Goal: Task Accomplishment & Management: Manage account settings

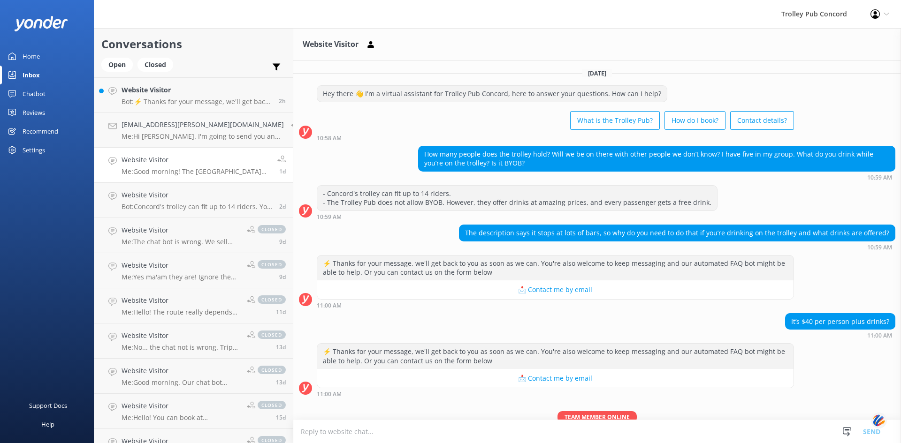
scroll to position [70, 0]
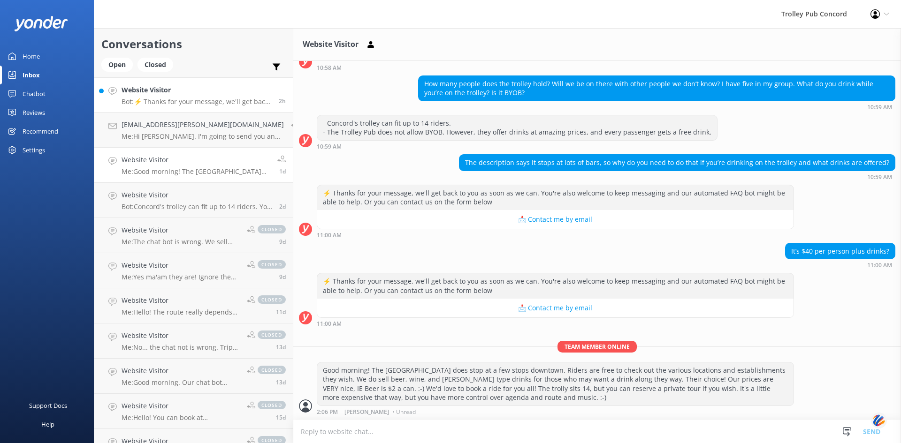
click at [190, 100] on p "Bot: ⚡ Thanks for your message, we'll get back to you as soon as we can. You're…" at bounding box center [197, 102] width 150 height 8
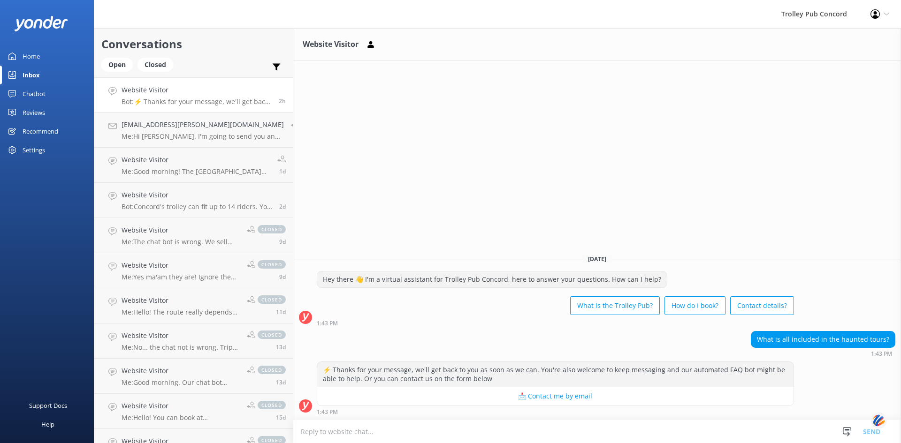
click at [433, 431] on textarea at bounding box center [597, 431] width 608 height 23
click at [429, 430] on textarea "Hello!" at bounding box center [597, 431] width 608 height 23
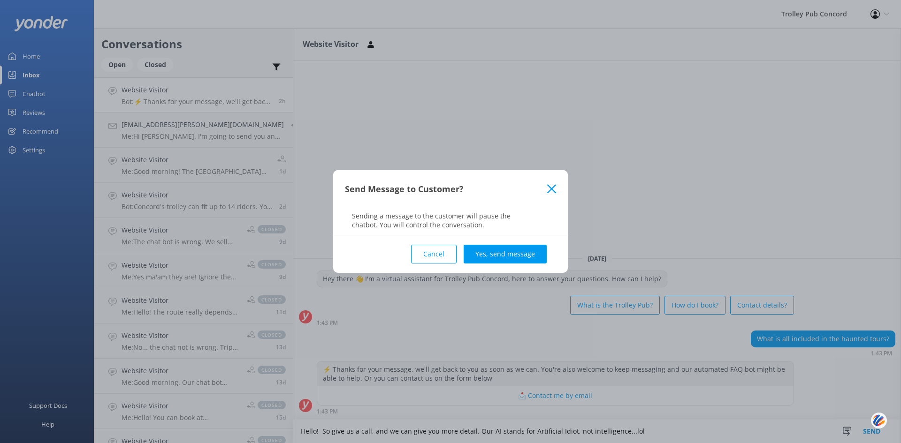
click at [545, 186] on div "Send Message to Customer?" at bounding box center [446, 189] width 202 height 15
click at [554, 186] on use at bounding box center [551, 188] width 9 height 9
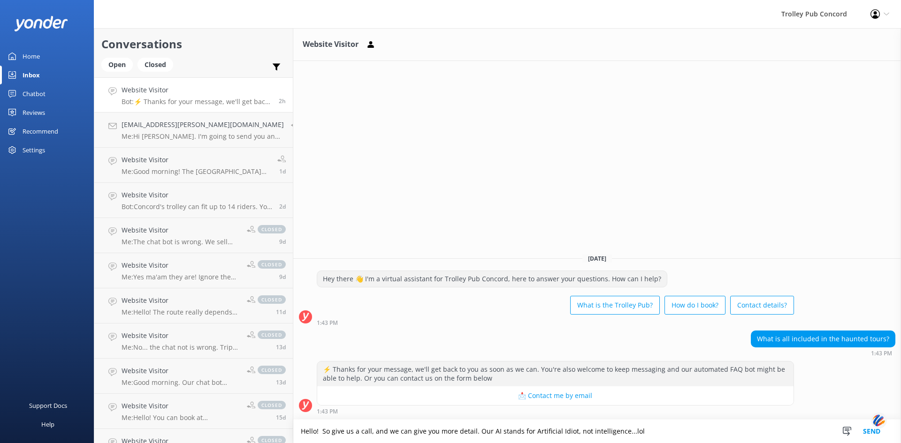
click at [658, 435] on textarea "Hello! So give us a call, and we can give you more detail. Our AI stands for Ar…" at bounding box center [597, 431] width 608 height 23
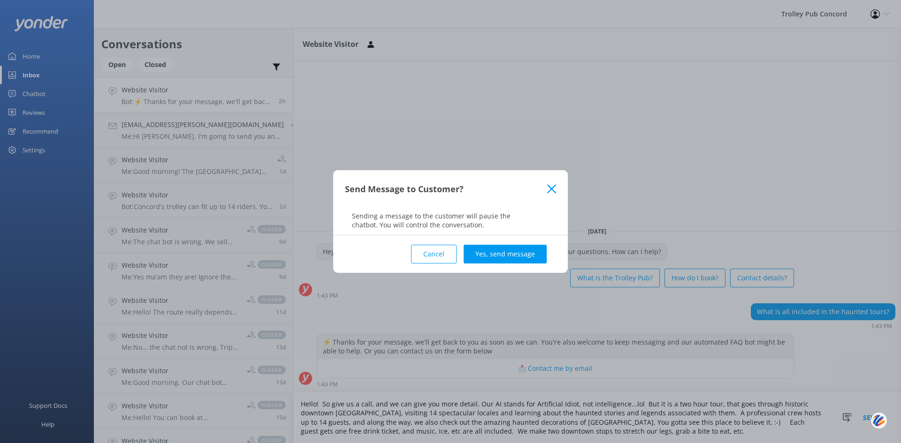
drag, startPoint x: 548, startPoint y: 189, endPoint x: 564, endPoint y: 215, distance: 30.6
click at [549, 189] on icon at bounding box center [551, 188] width 9 height 9
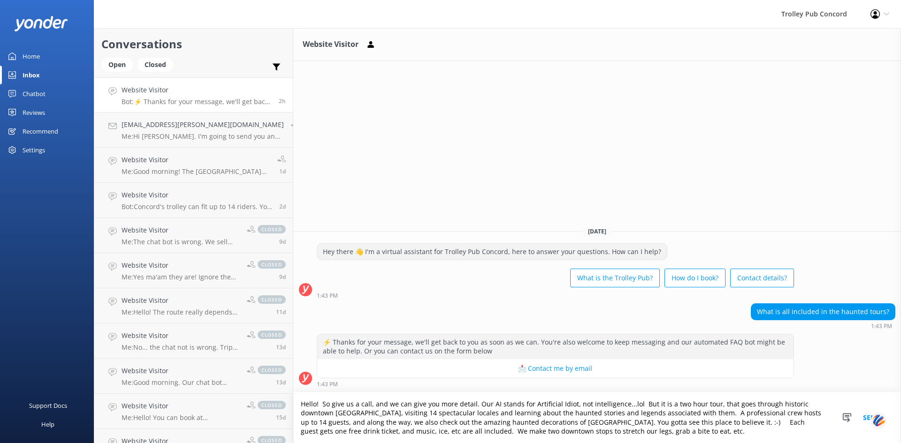
click at [632, 432] on textarea "Hello! So give us a call, and we can give you more detail. Our AI stands for Ar…" at bounding box center [597, 418] width 608 height 51
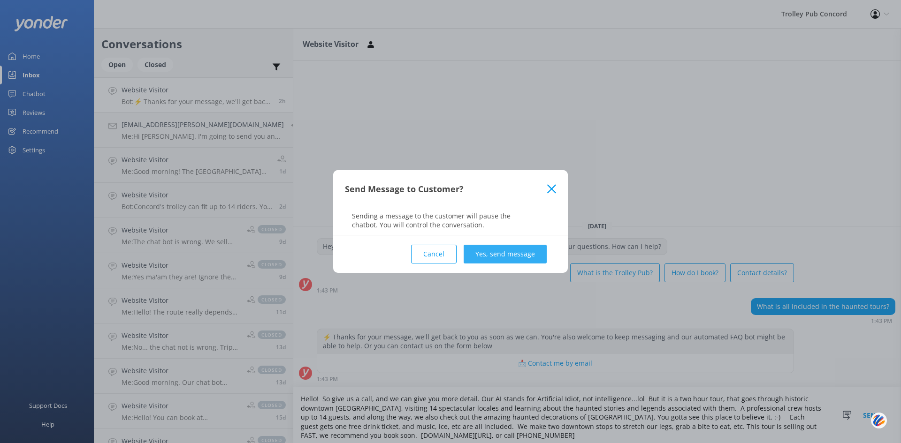
type textarea "Hello! So give us a call, and we can give you more detail. Our AI stands for Ar…"
click at [482, 255] on button "Yes, send message" at bounding box center [505, 254] width 83 height 19
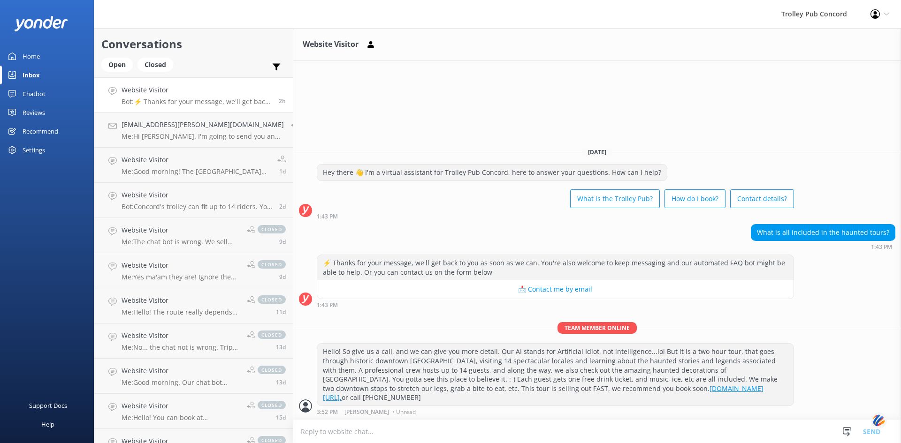
drag, startPoint x: 539, startPoint y: 300, endPoint x: 523, endPoint y: 298, distance: 15.6
click at [535, 299] on button "📩 Contact me by email" at bounding box center [555, 289] width 476 height 19
click at [517, 299] on button "📩 Contact me by email" at bounding box center [555, 289] width 476 height 19
click at [34, 150] on div "Settings" at bounding box center [34, 150] width 23 height 19
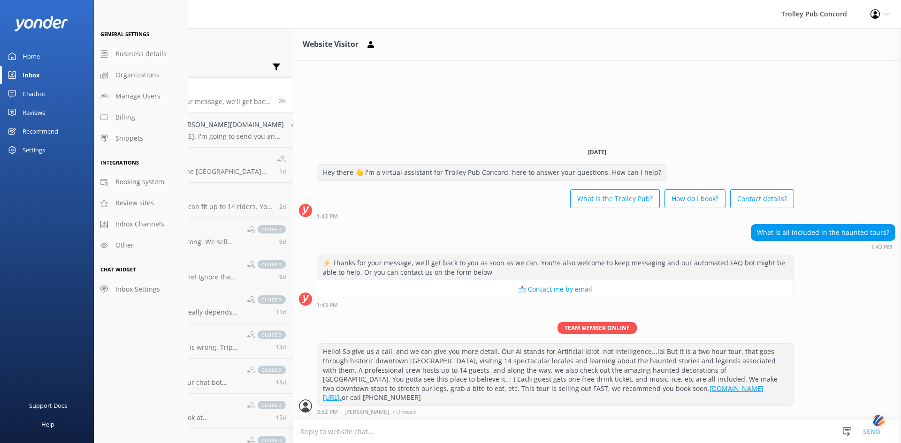
click at [877, 424] on img at bounding box center [879, 420] width 16 height 17
click at [714, 85] on div "Website Visitor [DATE] Hey there 👋 I'm a virtual assistant for Trolley Pub Conc…" at bounding box center [597, 235] width 608 height 415
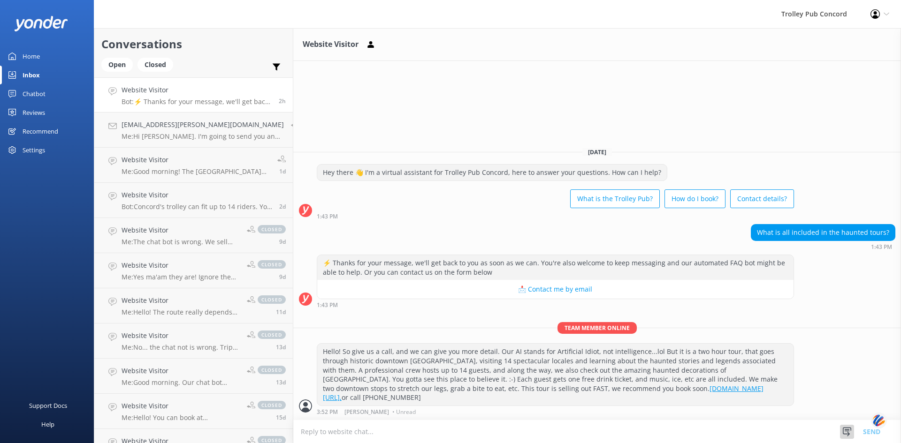
click at [848, 433] on use at bounding box center [847, 431] width 8 height 9
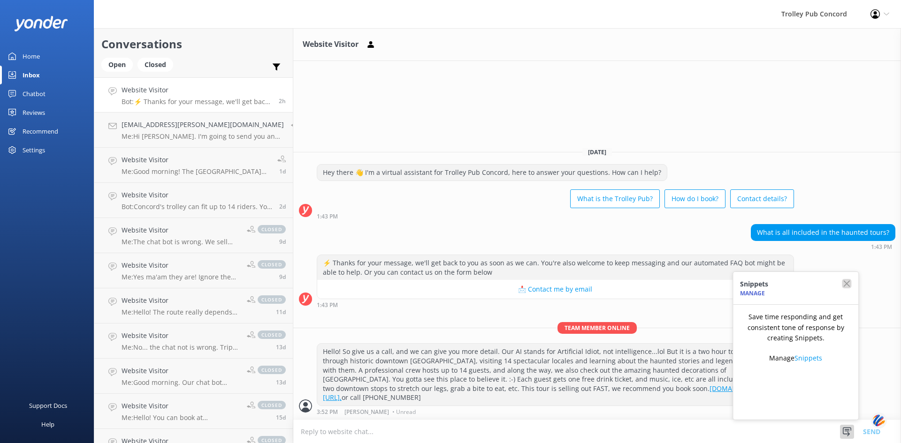
click at [846, 283] on use "button" at bounding box center [846, 284] width 7 height 7
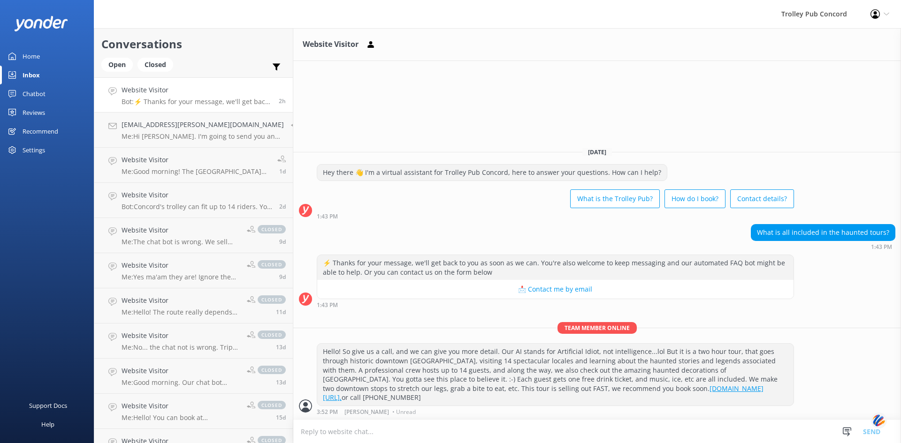
click at [38, 148] on div "Settings" at bounding box center [34, 150] width 23 height 19
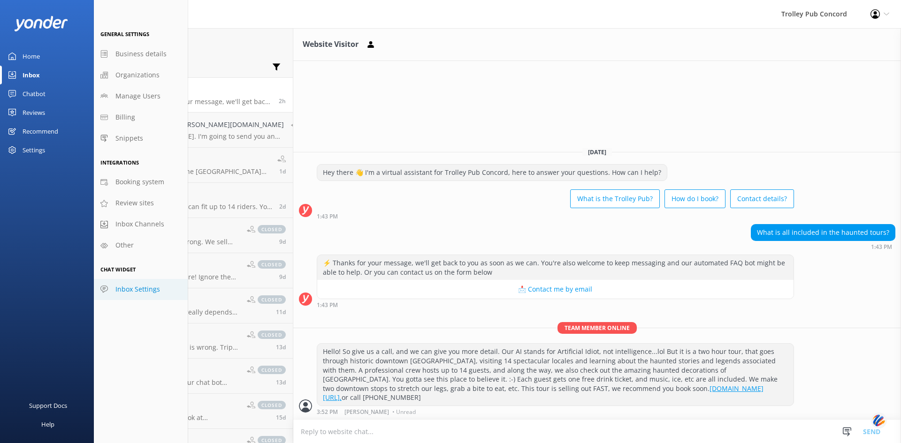
click at [143, 291] on span "Inbox Settings" at bounding box center [137, 289] width 45 height 10
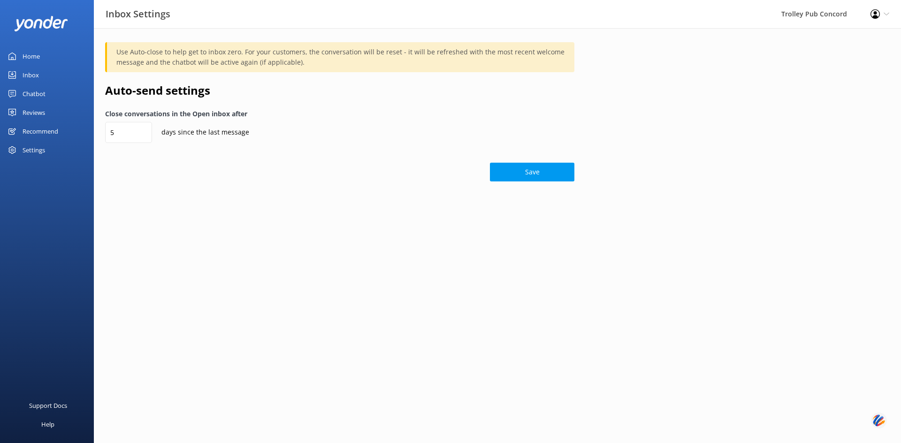
click at [28, 152] on div "Settings" at bounding box center [34, 150] width 23 height 19
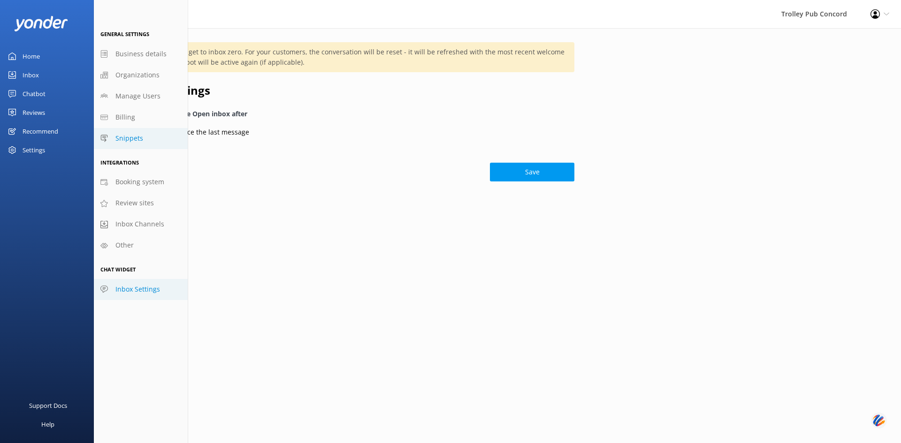
click at [128, 140] on span "Snippets" at bounding box center [129, 138] width 28 height 10
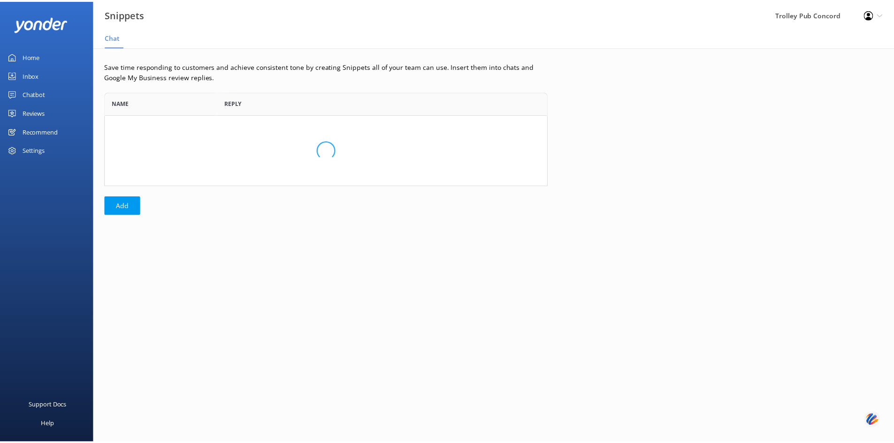
scroll to position [87, 440]
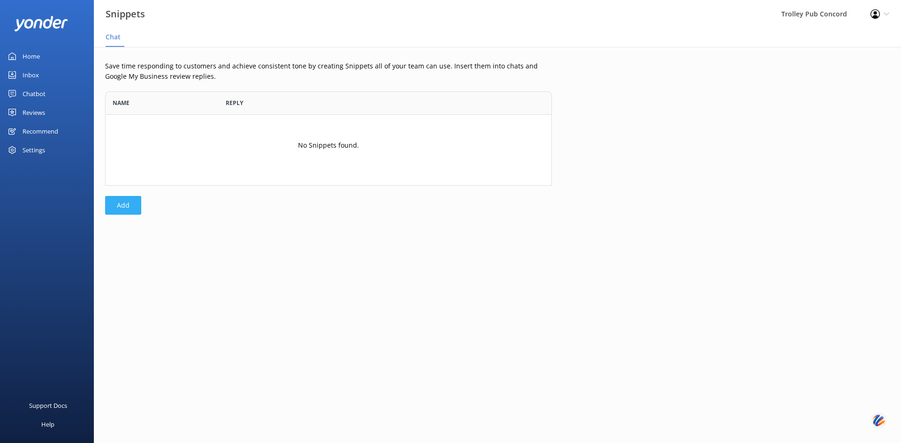
click at [120, 212] on button "Add" at bounding box center [123, 205] width 36 height 19
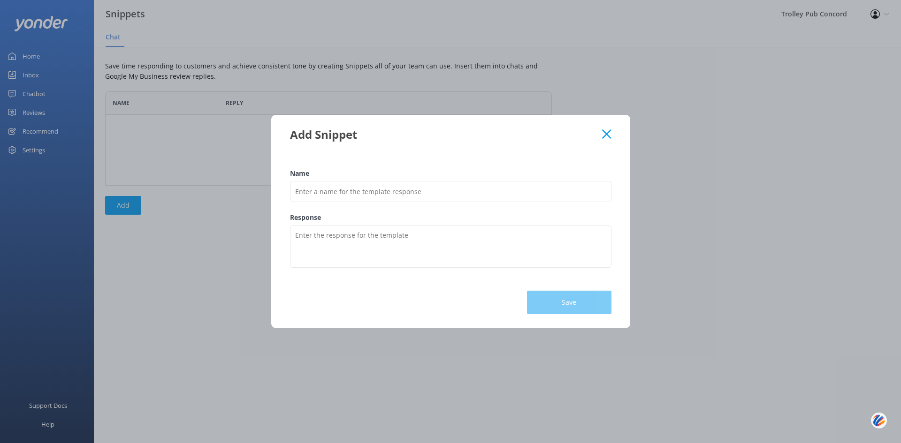
click at [609, 132] on use at bounding box center [606, 134] width 9 height 9
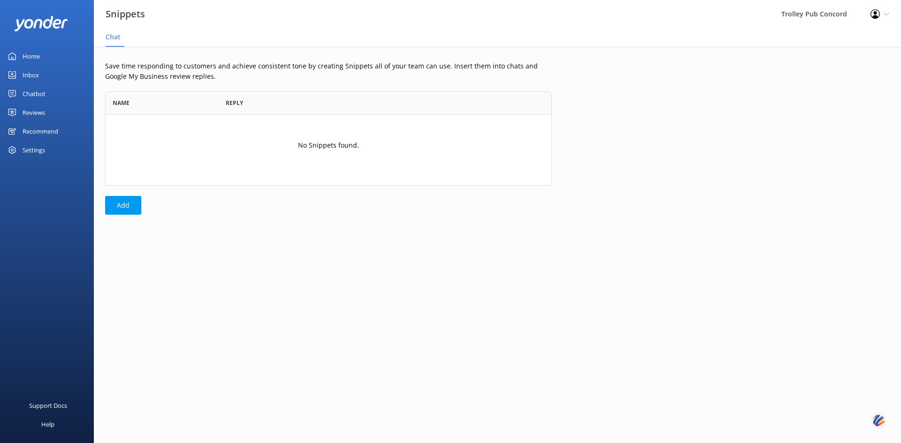
click at [32, 94] on div "Chatbot" at bounding box center [34, 93] width 23 height 19
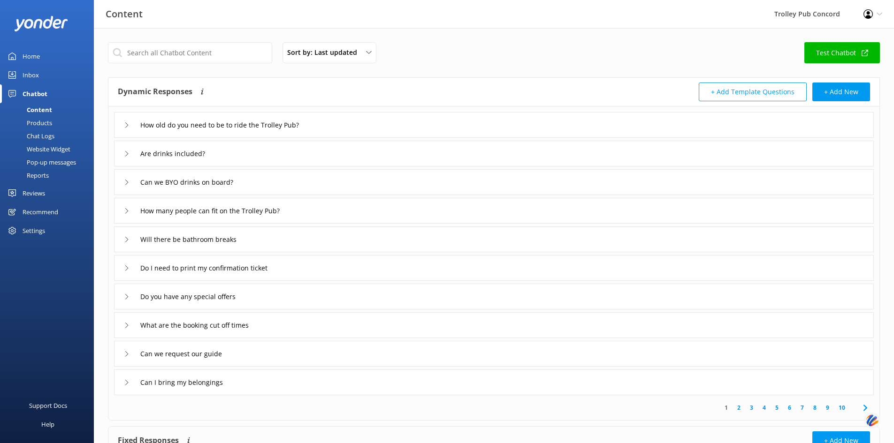
click at [879, 11] on div "Profile Settings Logout" at bounding box center [873, 14] width 42 height 28
click at [839, 41] on link "Profile Settings" at bounding box center [848, 40] width 94 height 23
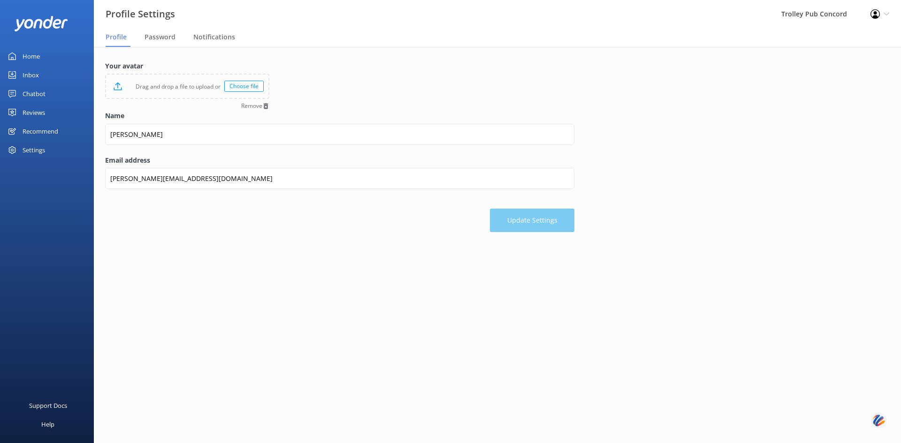
click at [818, 13] on div "Trolley Pub Concord" at bounding box center [814, 14] width 89 height 28
click at [804, 22] on div "Trolley Pub Concord" at bounding box center [814, 14] width 89 height 28
click at [216, 35] on span "Notifications" at bounding box center [214, 36] width 42 height 9
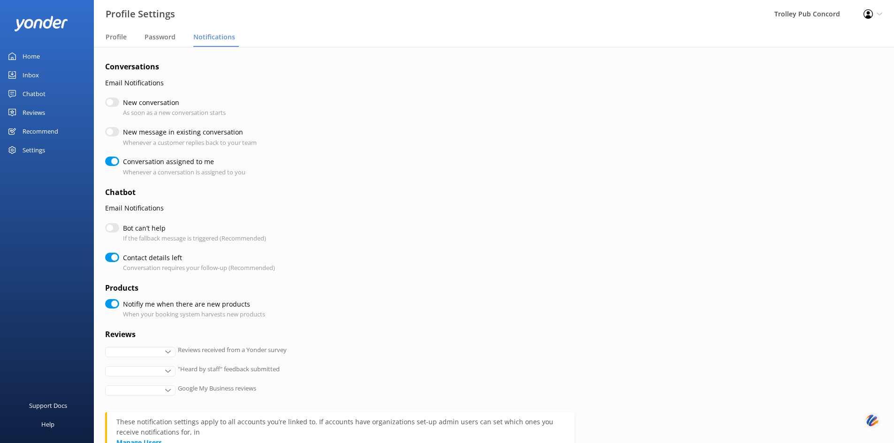
checkbox input "true"
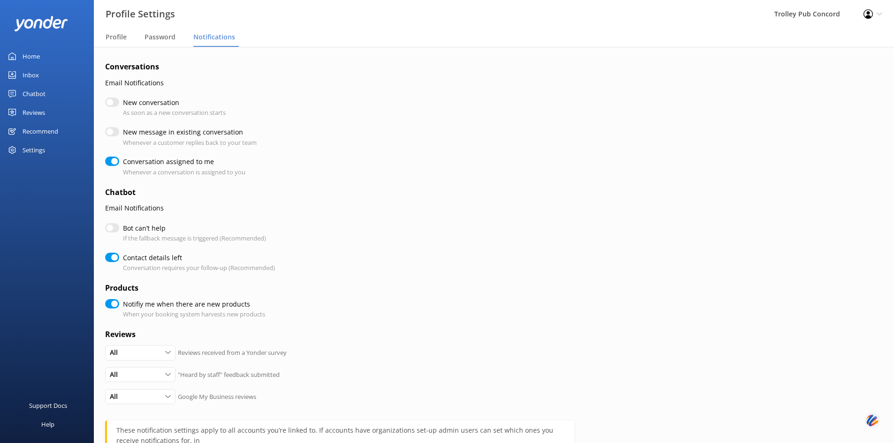
click at [115, 104] on input "New conversation" at bounding box center [112, 102] width 14 height 9
checkbox input "true"
click at [114, 132] on input "New message in existing conversation" at bounding box center [112, 131] width 14 height 9
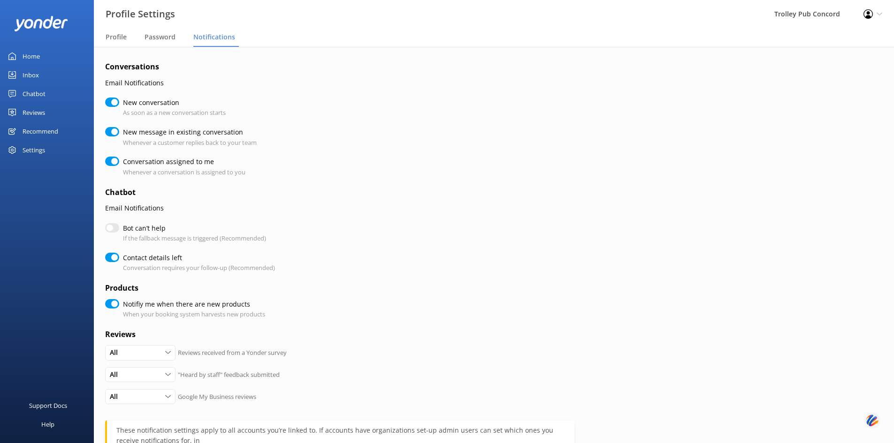
checkbox input "true"
click at [118, 226] on input "Bot can’t help" at bounding box center [112, 227] width 14 height 9
checkbox input "true"
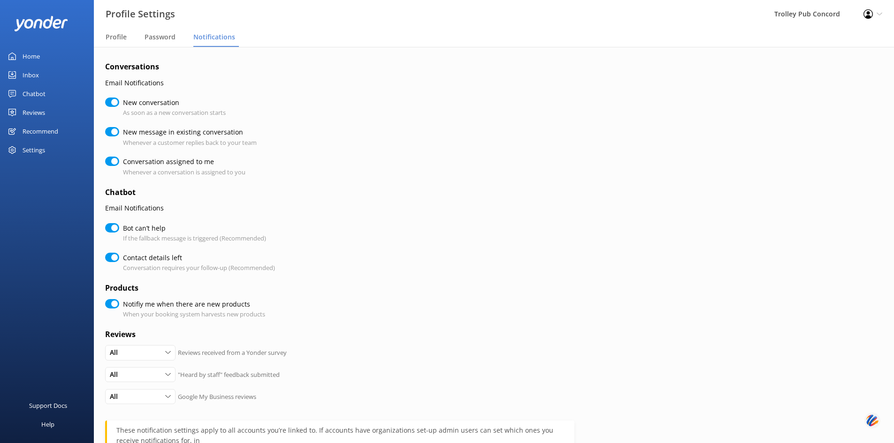
checkbox input "true"
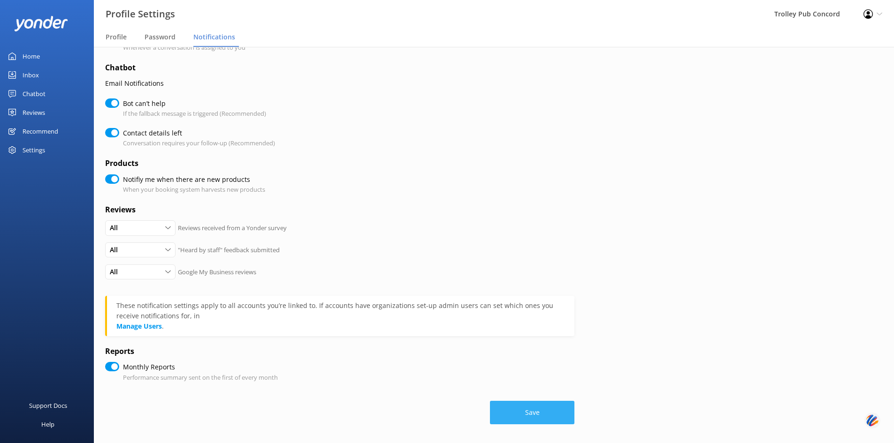
click at [530, 411] on button "Save" at bounding box center [532, 412] width 84 height 23
checkbox input "true"
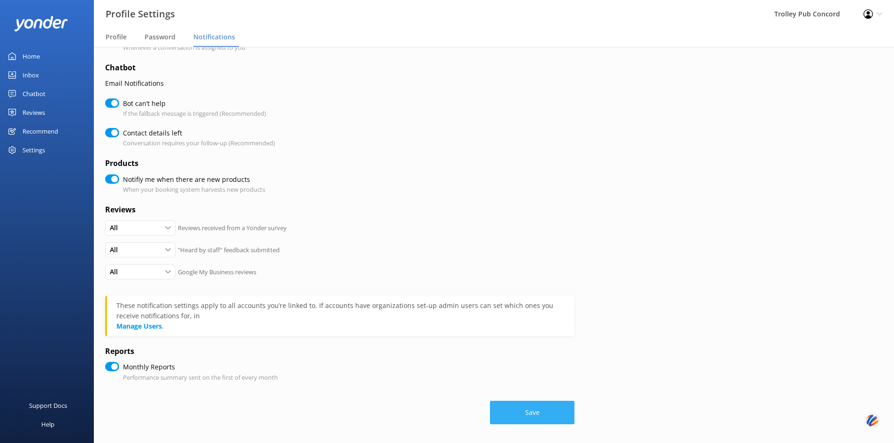
click at [533, 412] on button "Save" at bounding box center [532, 412] width 84 height 23
checkbox input "true"
